Goal: Task Accomplishment & Management: Manage account settings

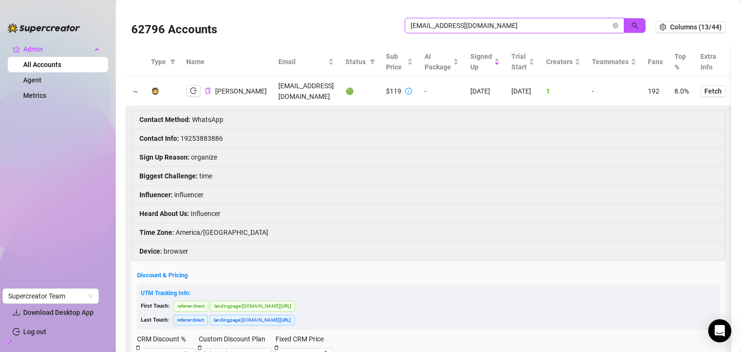
drag, startPoint x: 484, startPoint y: 23, endPoint x: 396, endPoint y: 26, distance: 87.4
click at [396, 26] on div "62796 Accounts sebasge44@gmail.com" at bounding box center [393, 27] width 525 height 33
paste input "dulcetblondefree"
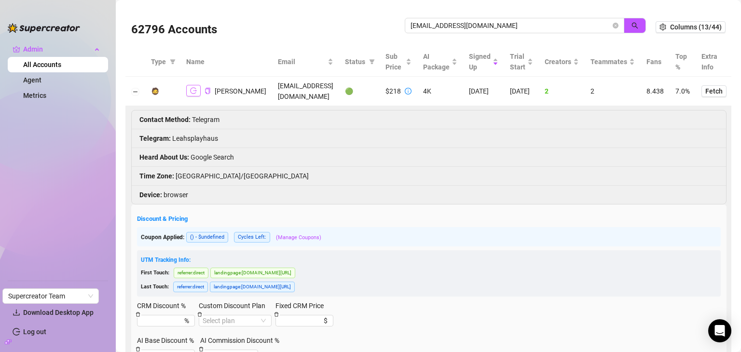
click at [195, 88] on icon "logout" at bounding box center [193, 91] width 7 height 6
drag, startPoint x: 508, startPoint y: 29, endPoint x: 400, endPoint y: 33, distance: 107.7
click at [405, 33] on span "dulcetblondefree@gmail.com" at bounding box center [515, 25] width 220 height 15
paste input "danielschabesbu"
click at [632, 26] on icon "search" at bounding box center [635, 25] width 7 height 7
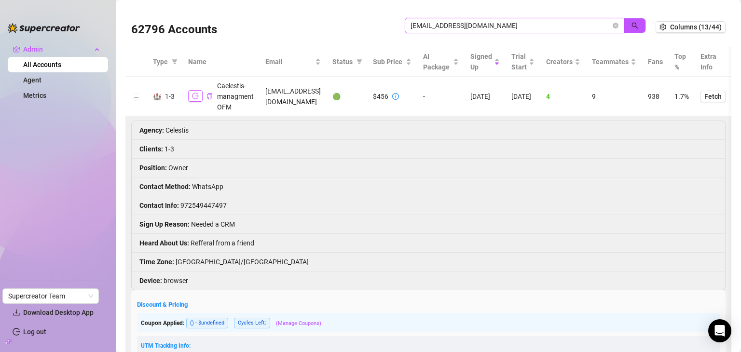
type input "danielschabesbu@gmail.com"
click at [197, 95] on button "button" at bounding box center [195, 96] width 14 height 12
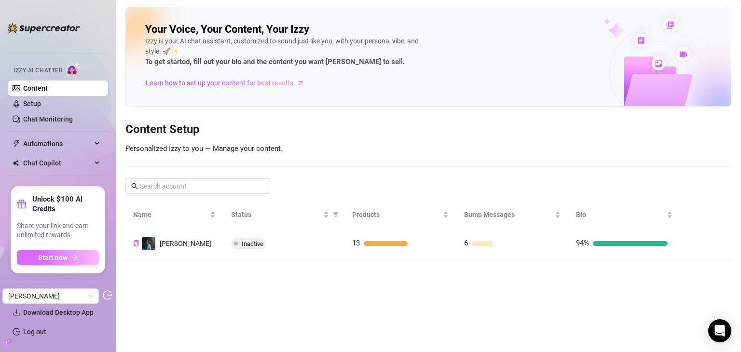
click at [77, 257] on icon "arrow-right" at bounding box center [74, 257] width 7 height 7
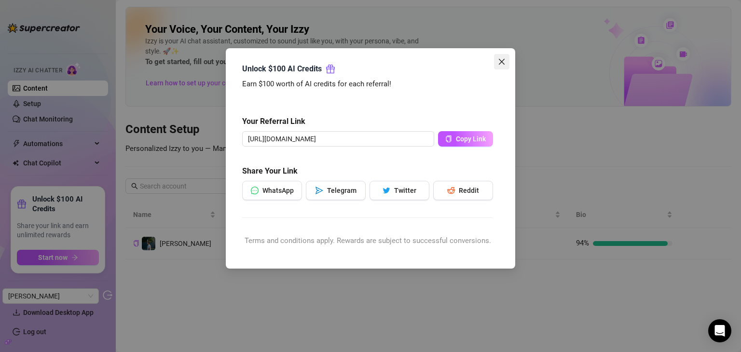
click at [499, 60] on icon "close" at bounding box center [502, 62] width 8 height 8
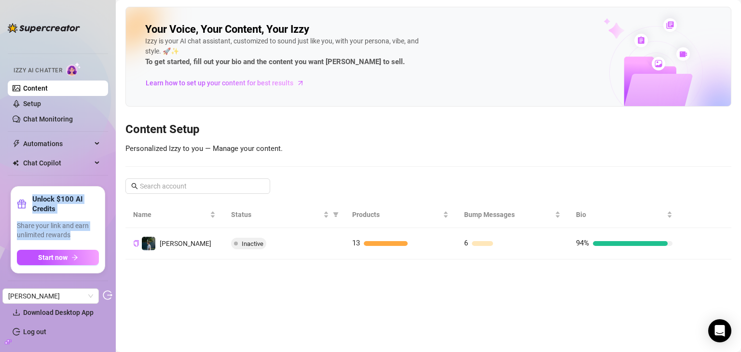
drag, startPoint x: 32, startPoint y: 197, endPoint x: 72, endPoint y: 234, distance: 54.3
click at [72, 234] on div "Unlock $100 AI Credits Share your link and earn unlimited rewards Start now" at bounding box center [58, 230] width 82 height 71
copy div "Unlock $100 AI Credits Share your link and earn unlimited rewards"
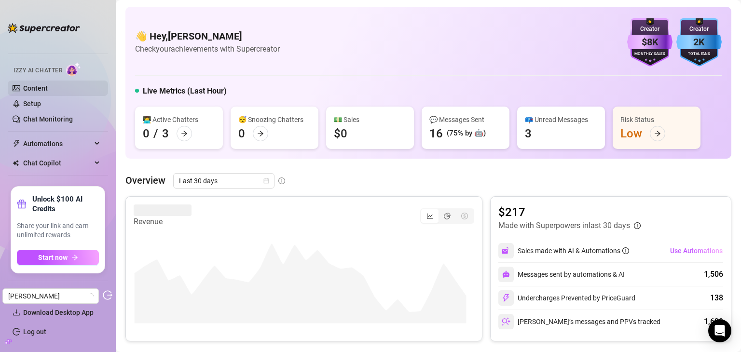
click at [38, 87] on link "Content" at bounding box center [35, 88] width 25 height 8
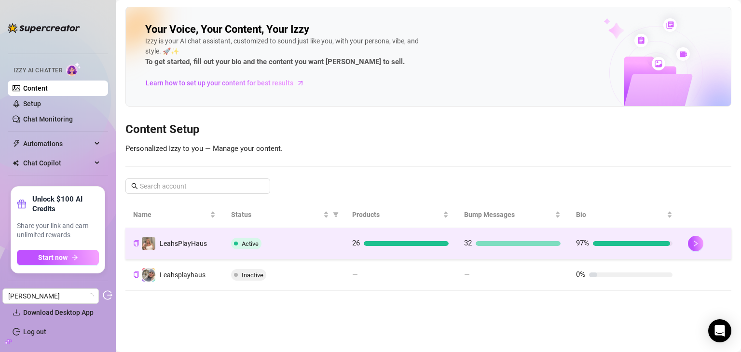
click at [340, 249] on td "Active" at bounding box center [283, 243] width 121 height 31
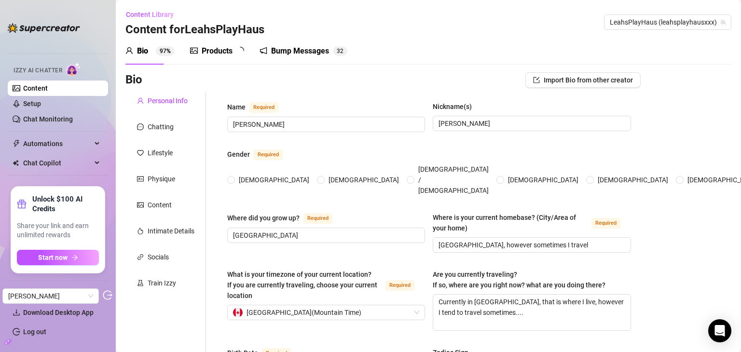
radio input "true"
type input "July 9th, 1990"
click at [41, 106] on link "Setup" at bounding box center [32, 104] width 18 height 8
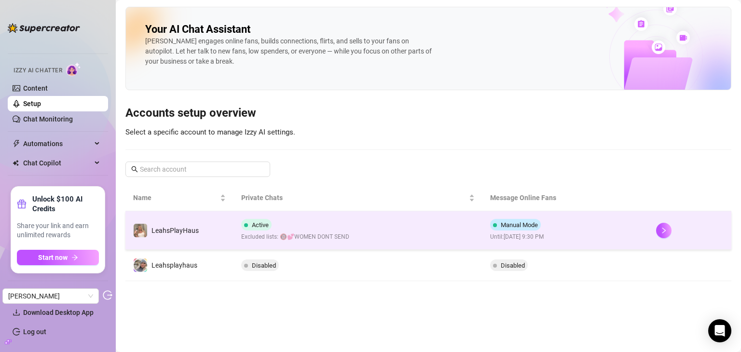
click at [381, 226] on td "Active Excluded lists: 🔞💕WOMEN DONT SEND" at bounding box center [358, 230] width 249 height 39
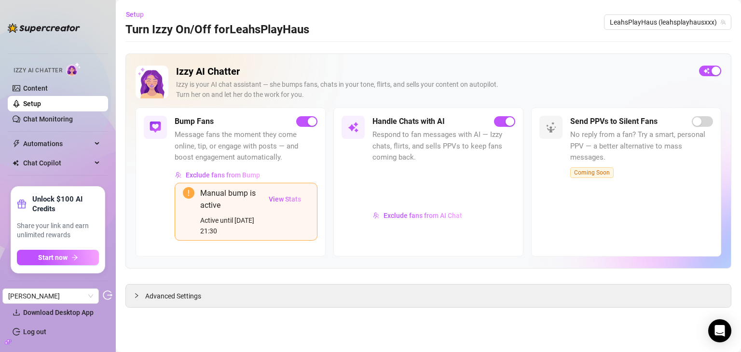
click at [429, 192] on div at bounding box center [444, 186] width 143 height 41
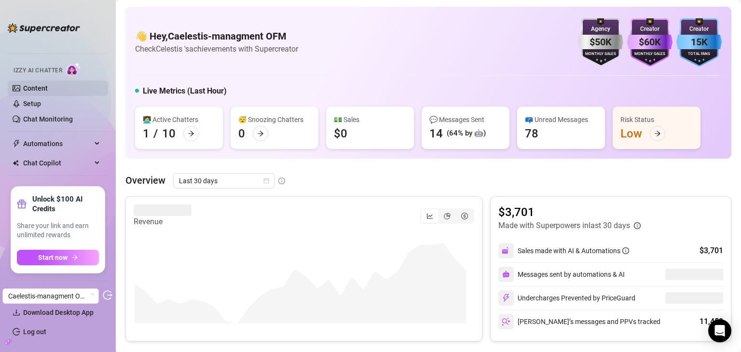
click at [48, 87] on link "Content" at bounding box center [35, 88] width 25 height 8
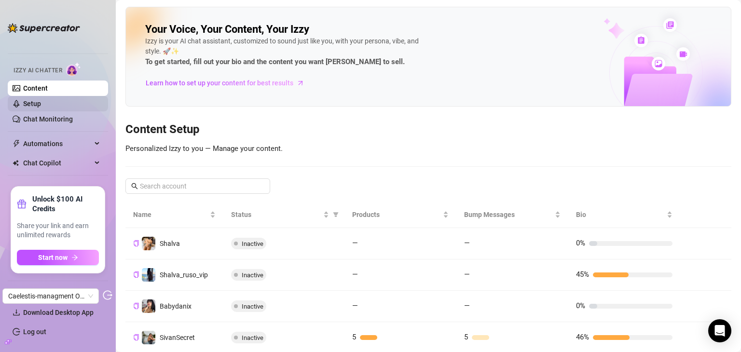
click at [41, 105] on link "Setup" at bounding box center [32, 104] width 18 height 8
